Goal: Transaction & Acquisition: Subscribe to service/newsletter

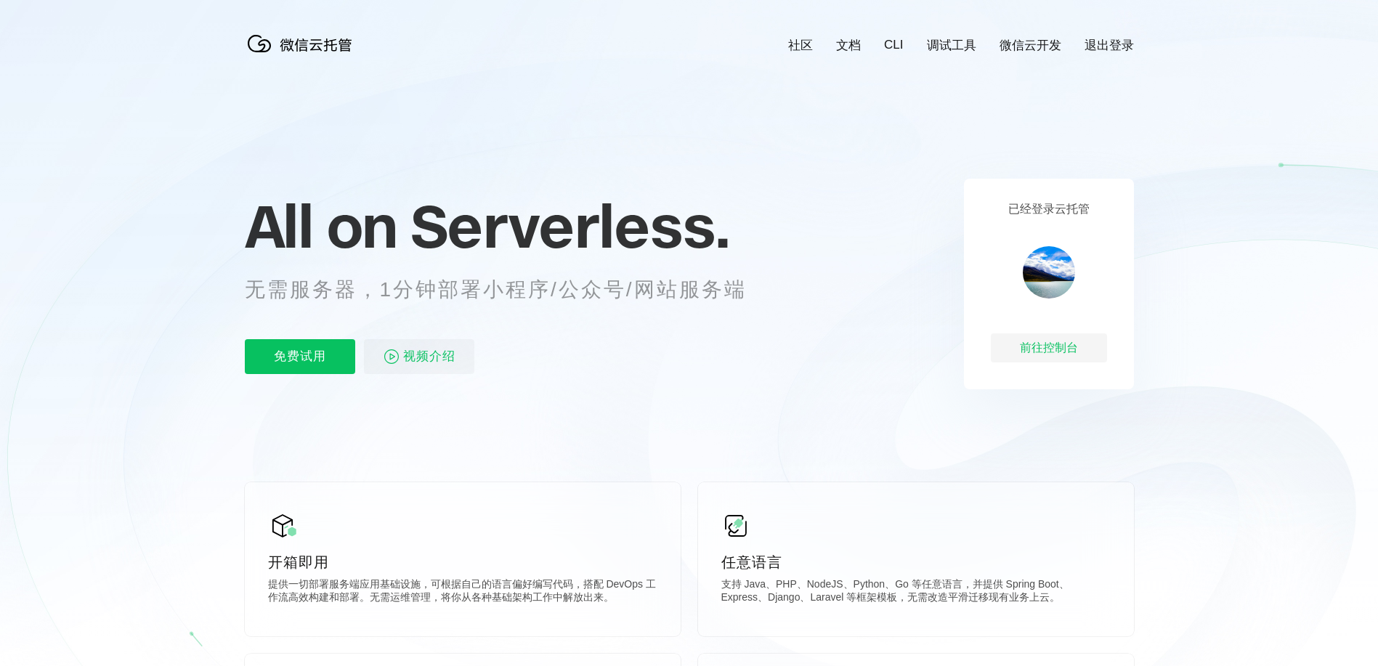
scroll to position [0, 2584]
drag, startPoint x: 264, startPoint y: 169, endPoint x: 266, endPoint y: 179, distance: 11.1
click at [264, 169] on icon at bounding box center [689, 392] width 1395 height 785
click at [325, 371] on p "免费试用" at bounding box center [300, 356] width 110 height 35
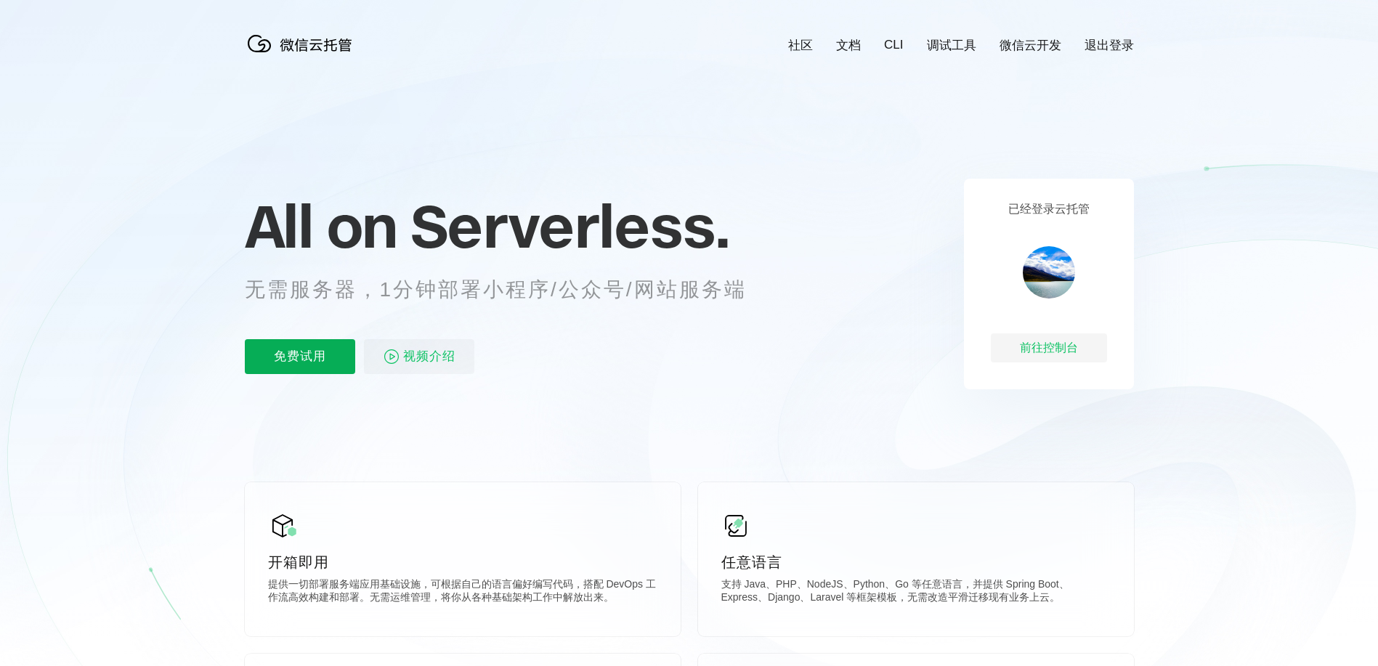
click at [300, 357] on p "免费试用" at bounding box center [300, 356] width 110 height 35
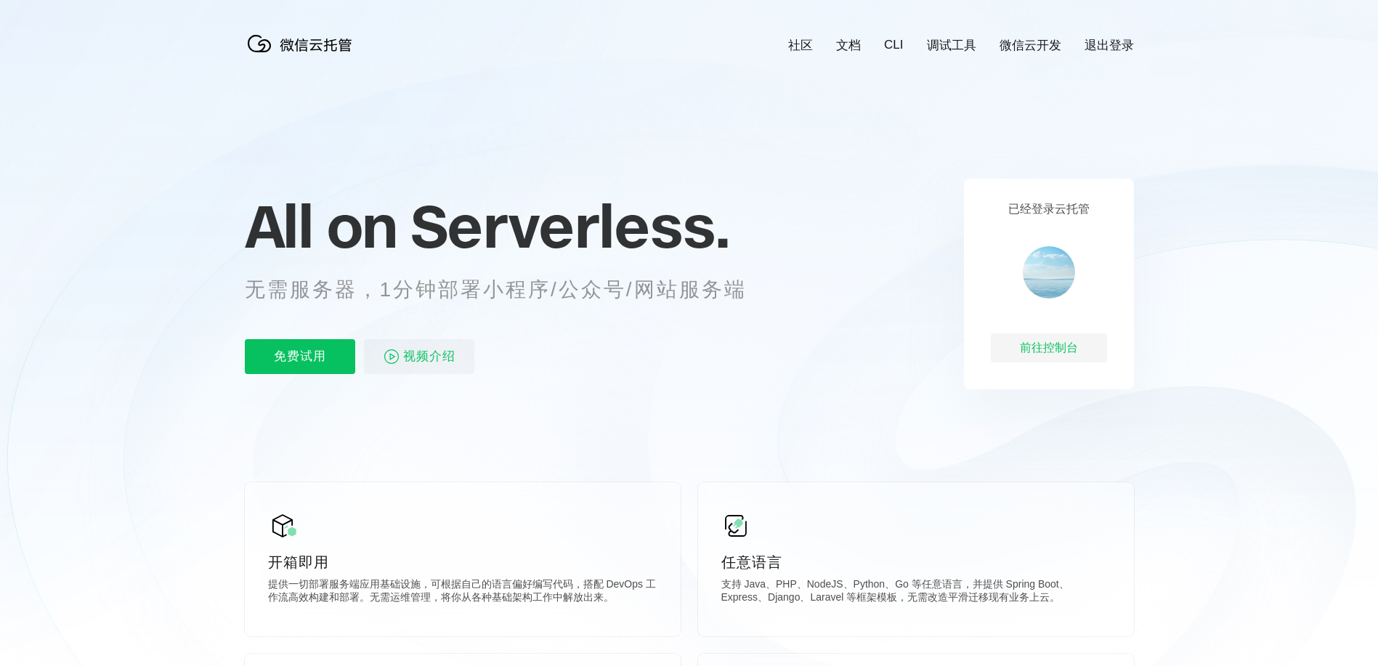
scroll to position [0, 2584]
click at [300, 357] on p "免费试用" at bounding box center [300, 356] width 110 height 35
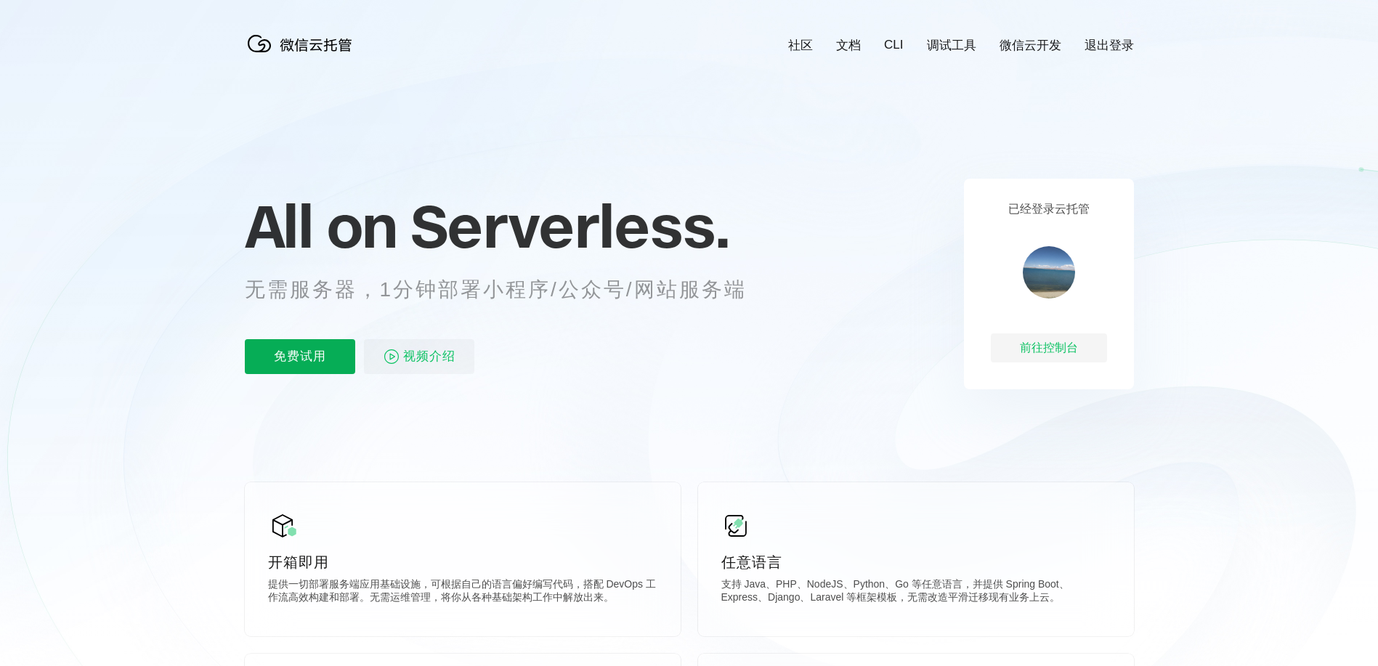
click at [300, 357] on p "免费试用" at bounding box center [300, 356] width 110 height 35
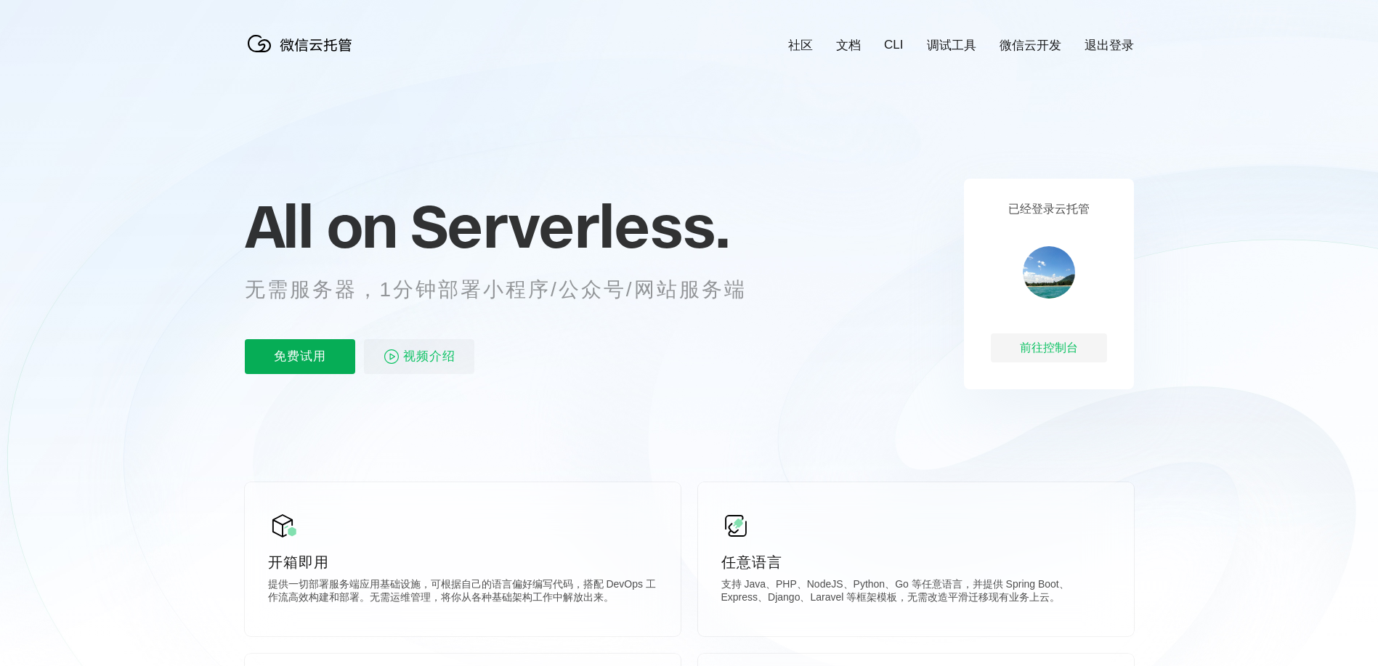
scroll to position [0, 2584]
click at [300, 357] on p "免费试用" at bounding box center [300, 356] width 110 height 35
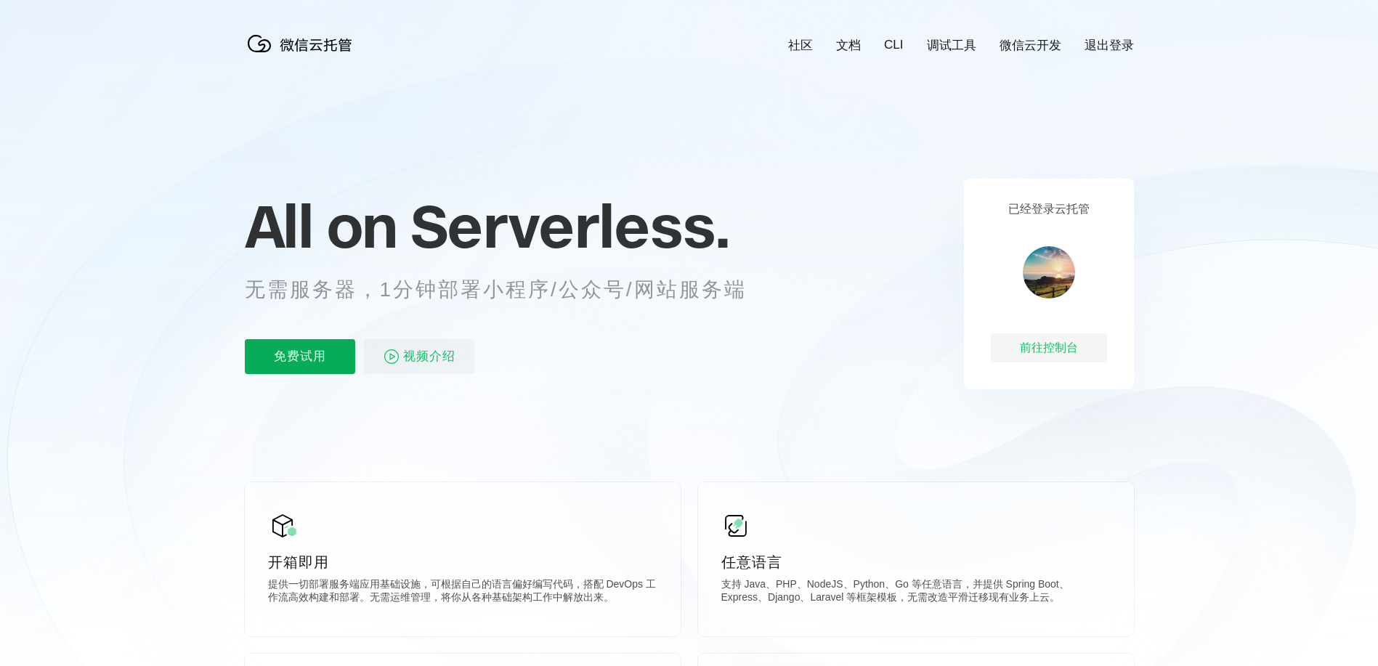
click at [300, 357] on p "免费试用" at bounding box center [300, 356] width 110 height 35
drag, startPoint x: 100, startPoint y: 39, endPoint x: 108, endPoint y: 39, distance: 8.7
click at [100, 39] on icon at bounding box center [689, 392] width 1395 height 785
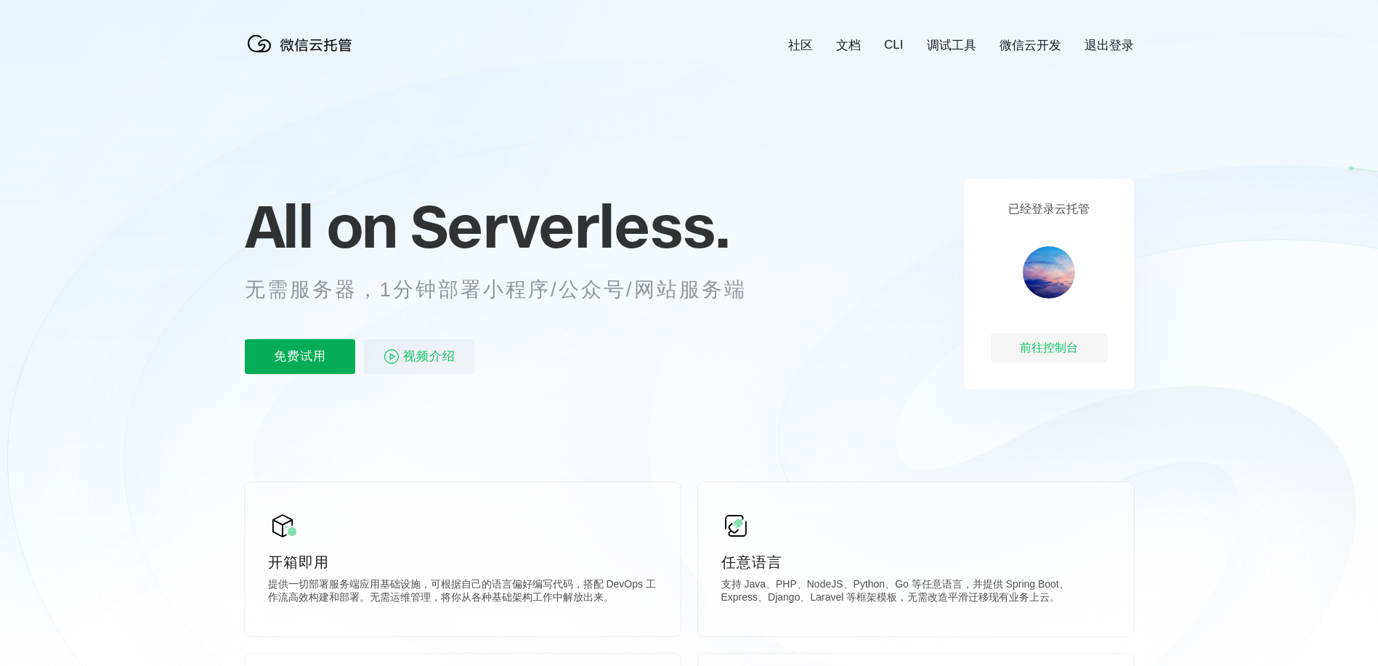
click at [300, 357] on p "免费试用" at bounding box center [300, 356] width 110 height 35
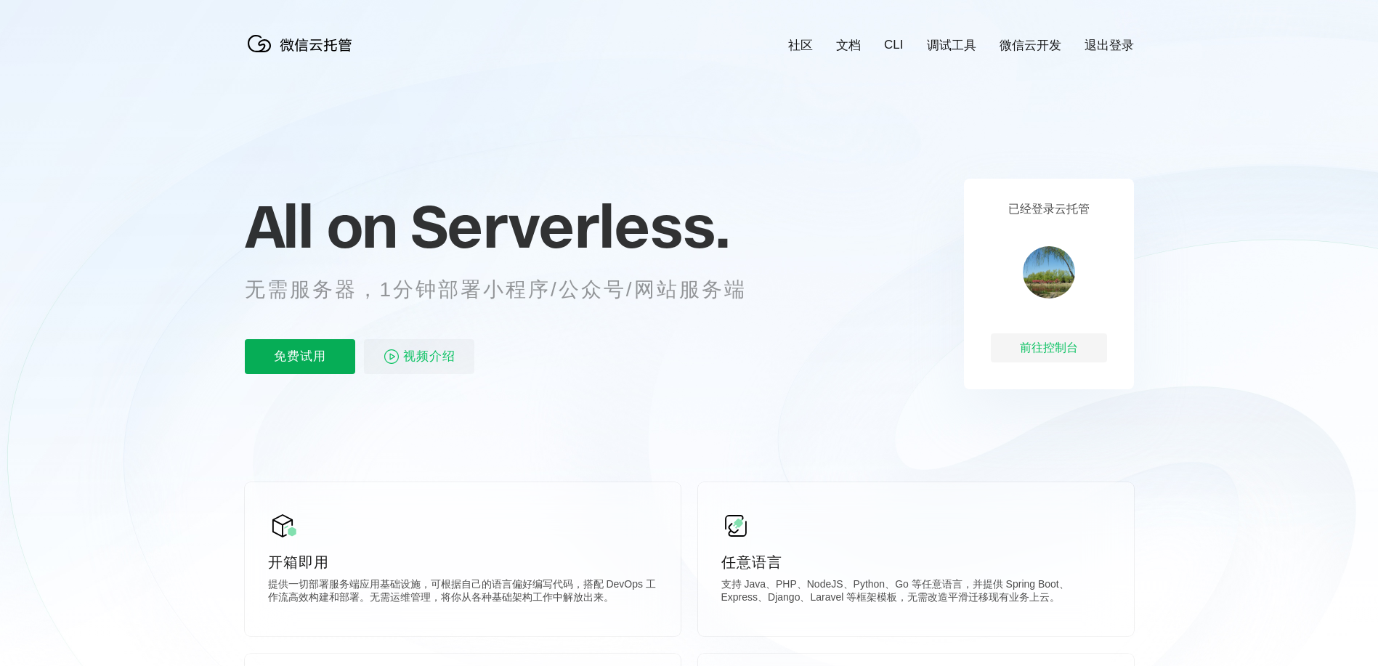
scroll to position [0, 2584]
click at [300, 357] on p "免费试用" at bounding box center [300, 356] width 110 height 35
